Goal: Use online tool/utility

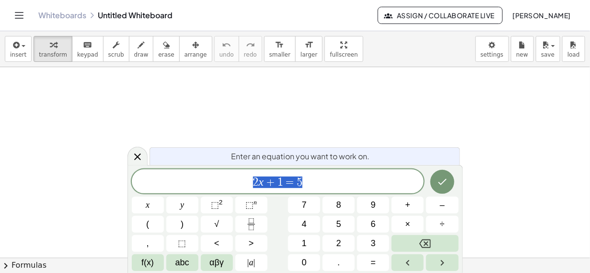
click at [134, 155] on icon at bounding box center [137, 156] width 11 height 11
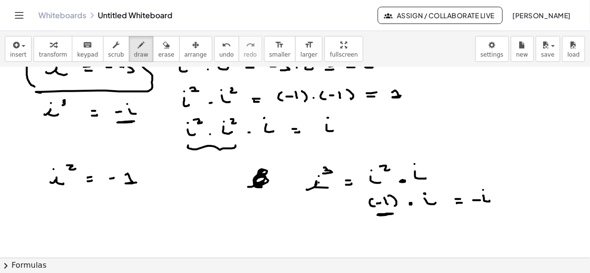
scroll to position [38, 0]
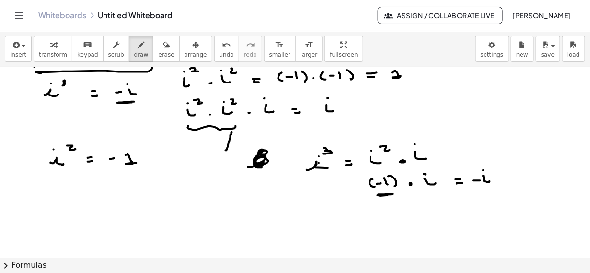
drag, startPoint x: 589, startPoint y: 113, endPoint x: 231, endPoint y: 132, distance: 358.4
click at [231, 132] on div at bounding box center [295, 250] width 590 height 443
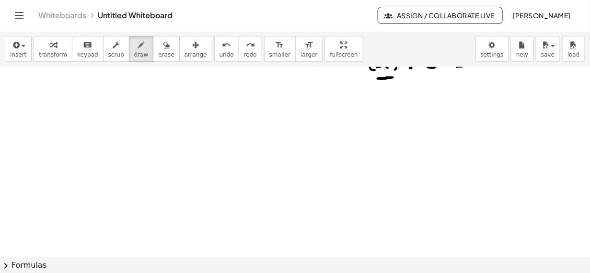
scroll to position [154, 0]
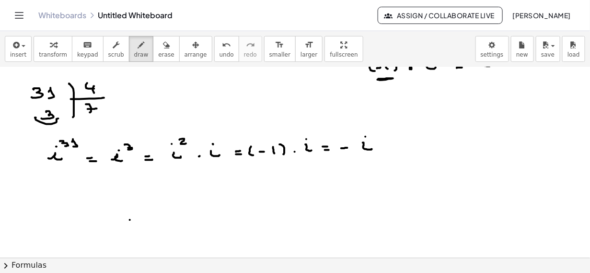
click at [130, 219] on div at bounding box center [295, 134] width 590 height 443
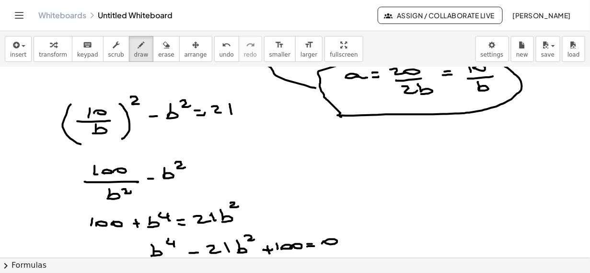
scroll to position [847, 0]
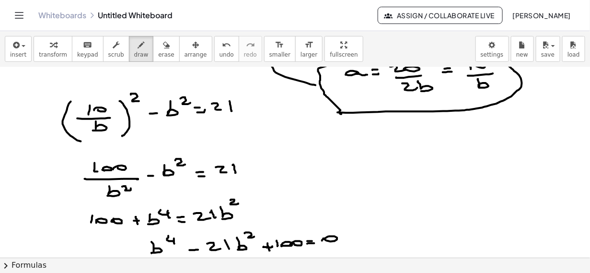
click at [158, 43] on div "button" at bounding box center [166, 44] width 16 height 11
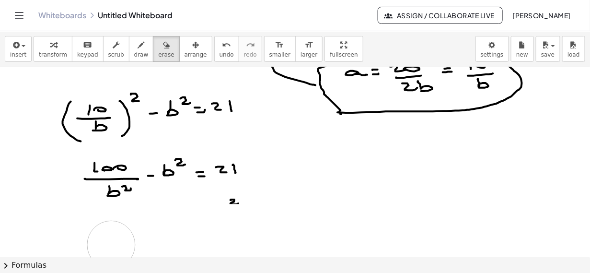
drag, startPoint x: 82, startPoint y: 219, endPoint x: 584, endPoint y: 189, distance: 503.5
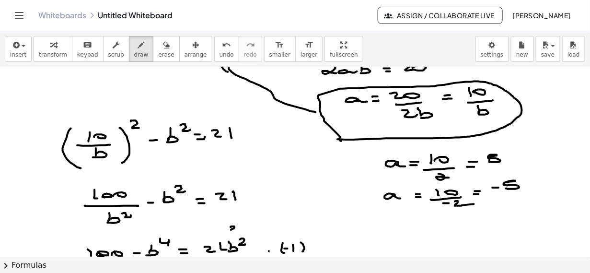
scroll to position [824, 0]
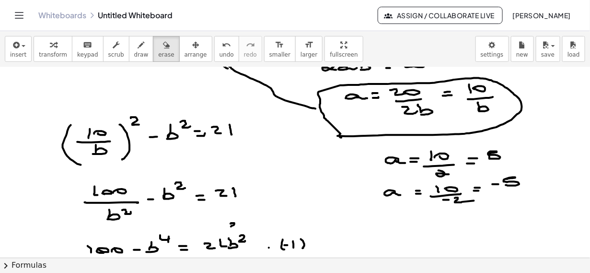
drag, startPoint x: 149, startPoint y: 48, endPoint x: 345, endPoint y: 181, distance: 236.4
click at [153, 50] on button "erase" at bounding box center [166, 49] width 26 height 26
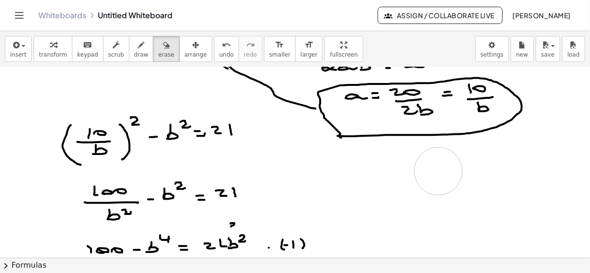
drag, startPoint x: 396, startPoint y: 166, endPoint x: 438, endPoint y: 171, distance: 42.4
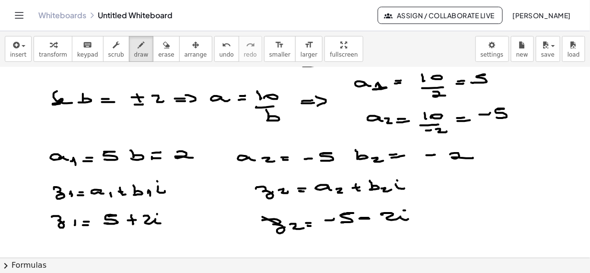
scroll to position [1252, 5]
